Goal: Information Seeking & Learning: Stay updated

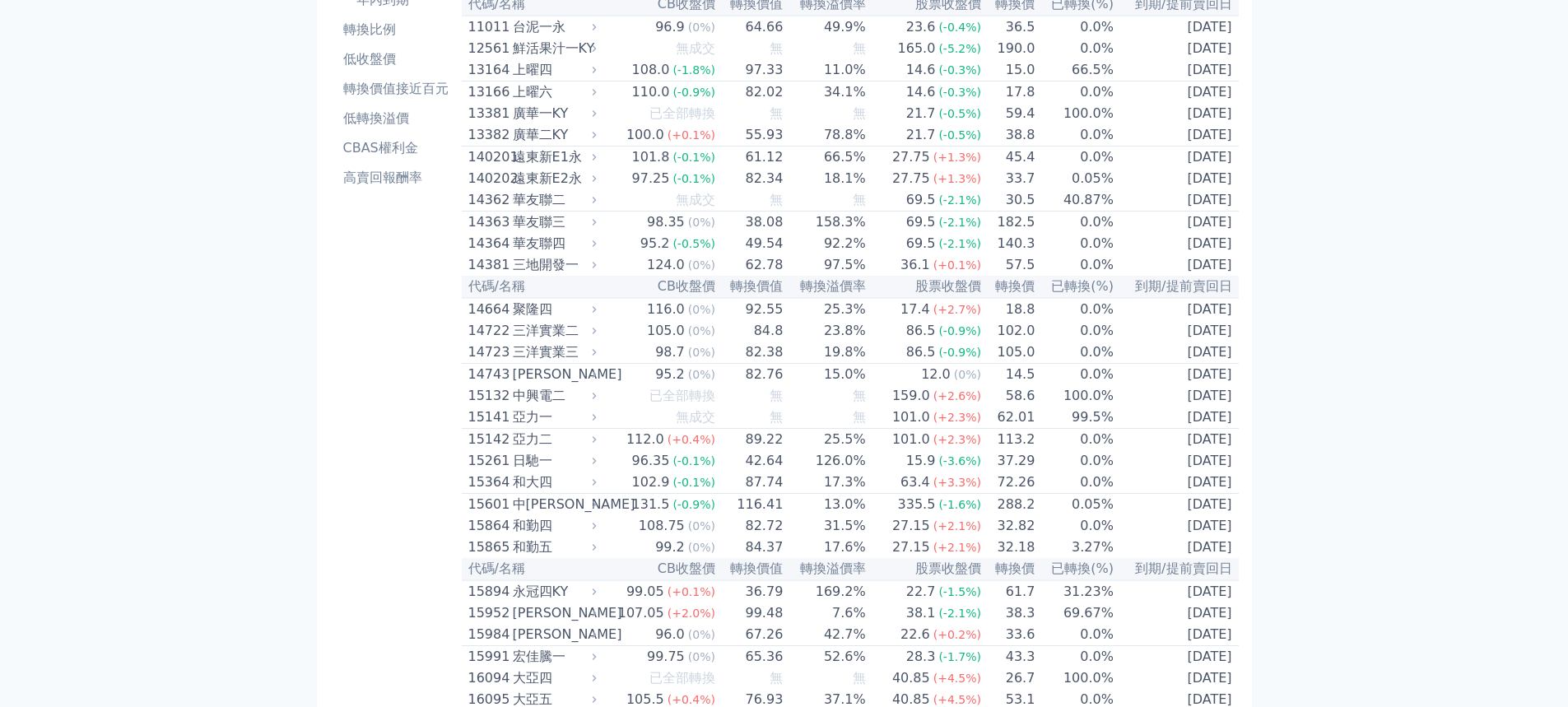
scroll to position [43, 0]
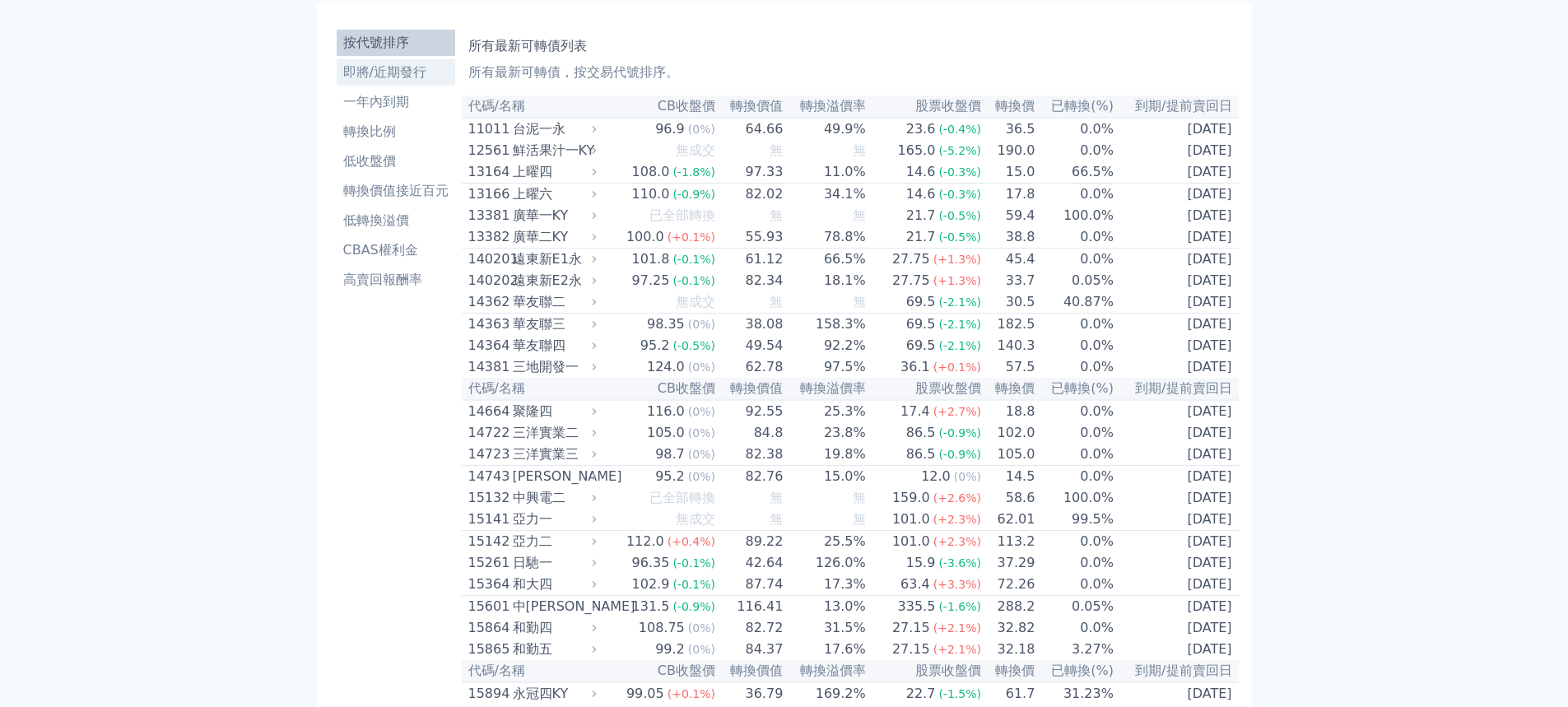
click at [413, 80] on li "即將/近期發行" at bounding box center [396, 73] width 119 height 20
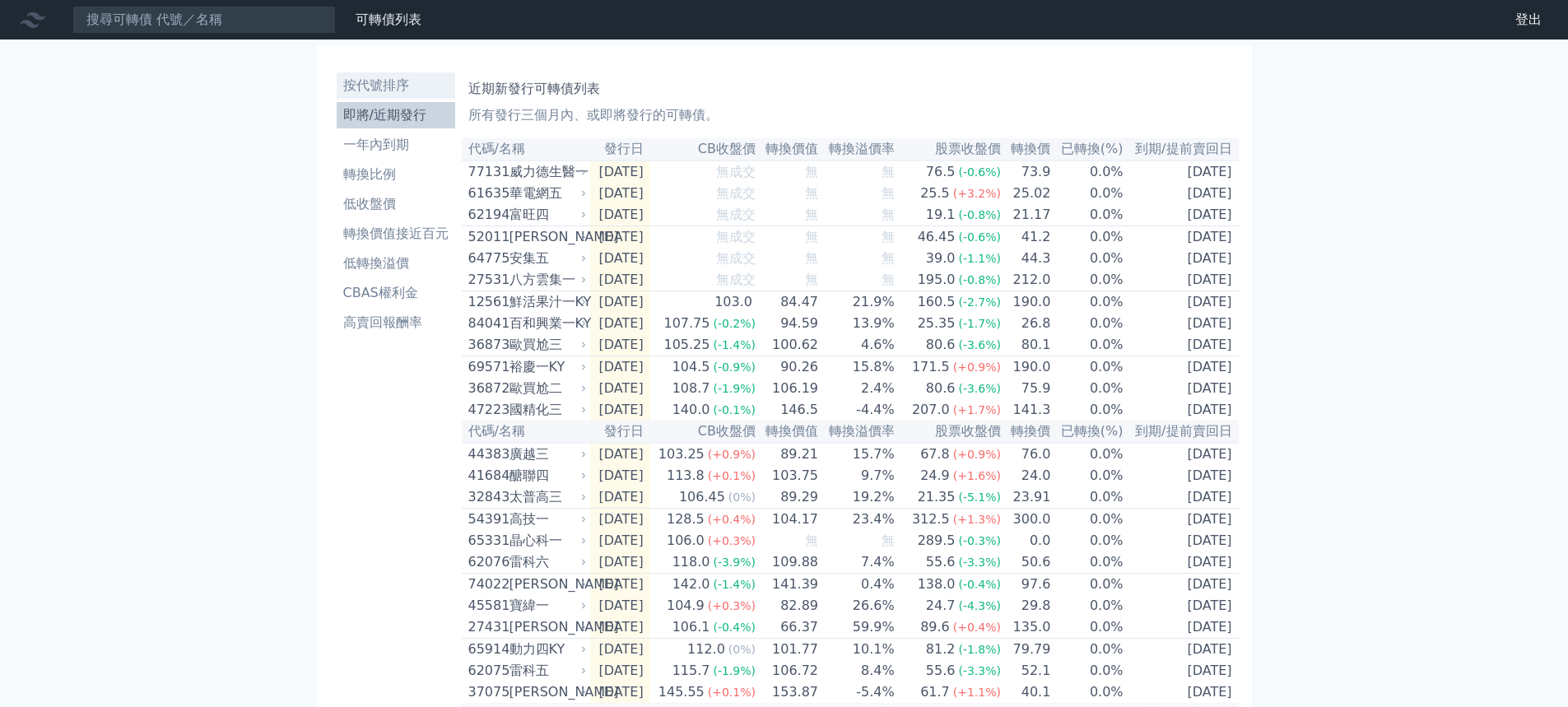
click at [385, 83] on li "按代號排序" at bounding box center [396, 86] width 119 height 20
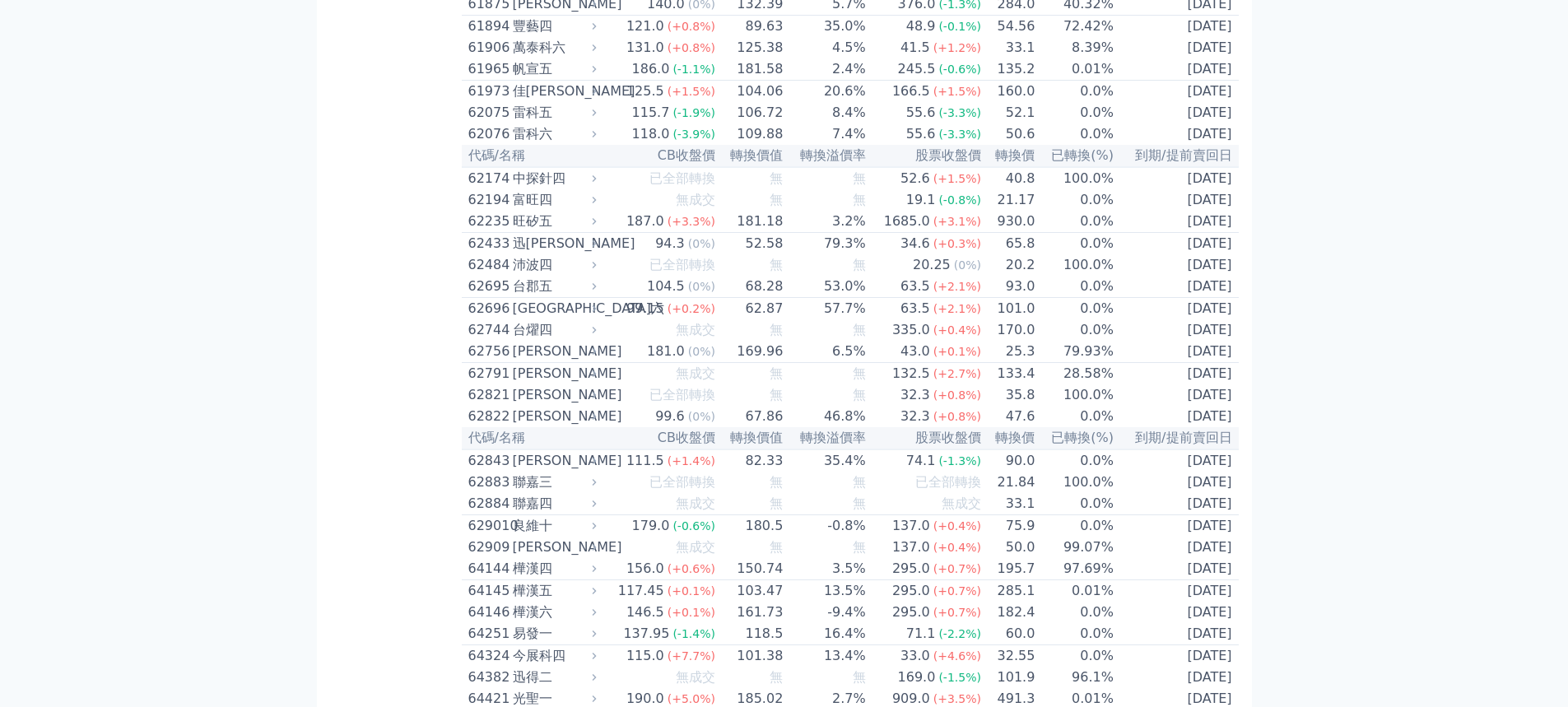
scroll to position [6175, 0]
